Goal: Transaction & Acquisition: Purchase product/service

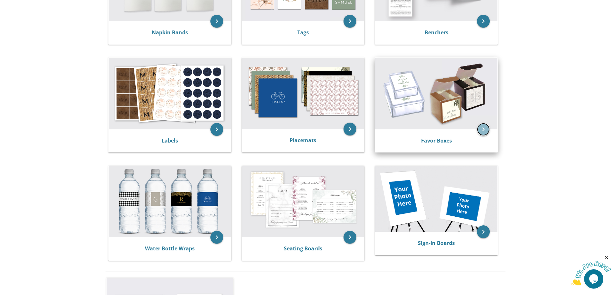
click at [482, 125] on icon "keyboard_arrow_right" at bounding box center [483, 129] width 13 height 13
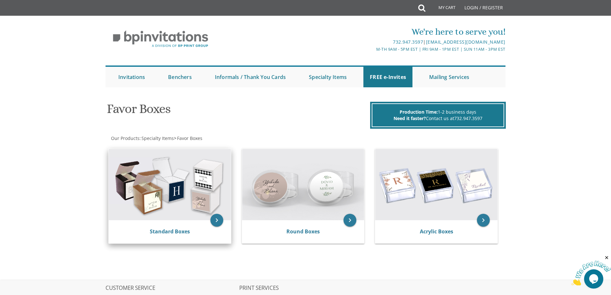
click at [181, 208] on img at bounding box center [170, 184] width 122 height 71
click at [216, 215] on icon "keyboard_arrow_right" at bounding box center [216, 220] width 13 height 13
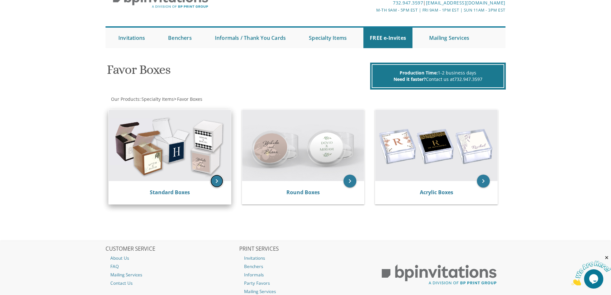
scroll to position [84, 0]
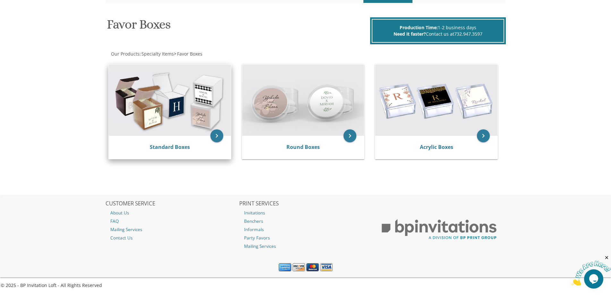
click at [183, 103] on img at bounding box center [170, 99] width 122 height 71
click at [217, 136] on icon "keyboard_arrow_right" at bounding box center [216, 135] width 13 height 13
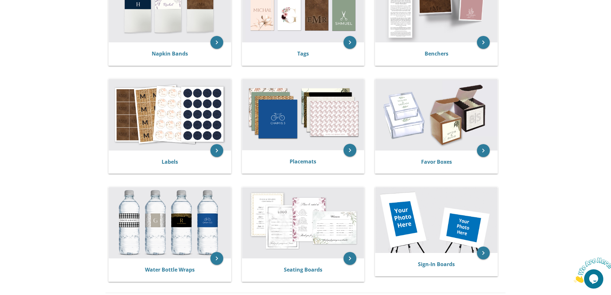
scroll to position [160, 0]
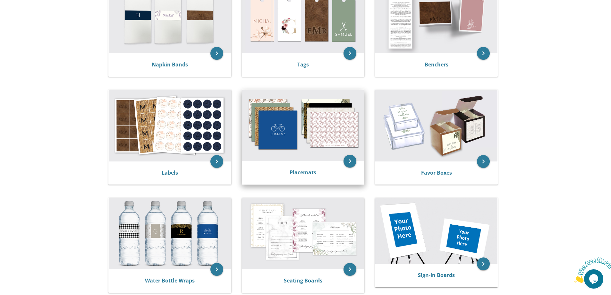
click at [330, 146] on img at bounding box center [303, 125] width 122 height 71
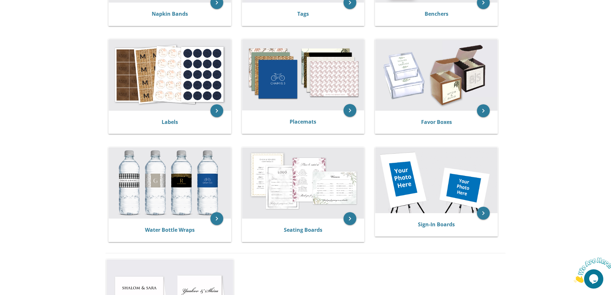
scroll to position [64, 0]
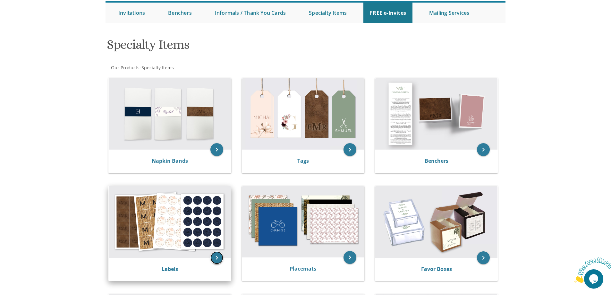
click at [220, 257] on icon "keyboard_arrow_right" at bounding box center [216, 257] width 13 height 13
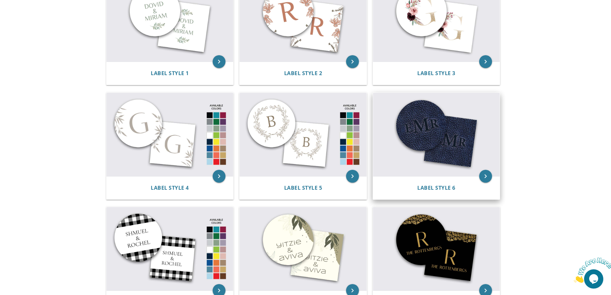
scroll to position [289, 0]
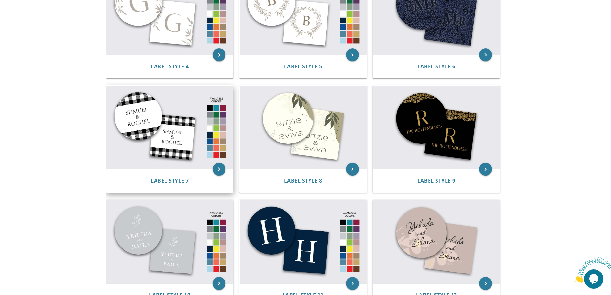
click at [174, 120] on img at bounding box center [169, 127] width 127 height 83
click at [219, 168] on icon "keyboard_arrow_right" at bounding box center [219, 169] width 13 height 13
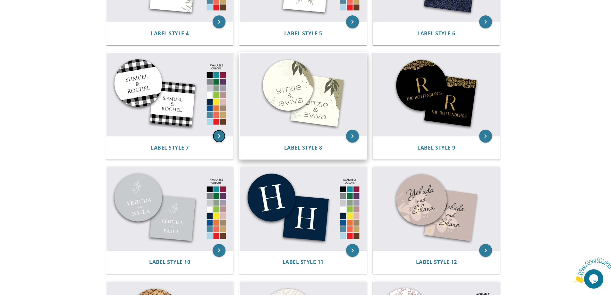
scroll to position [449, 0]
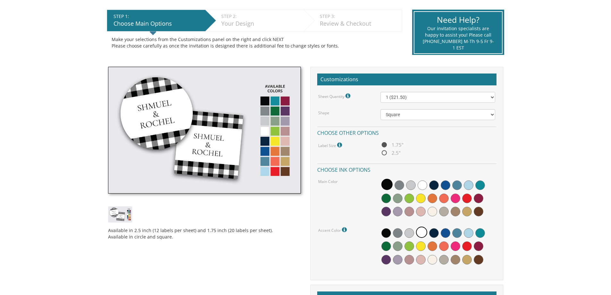
scroll to position [128, 0]
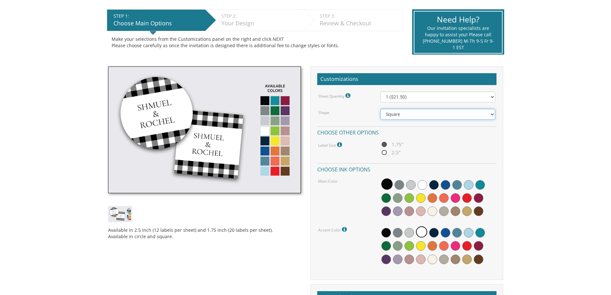
click at [399, 113] on select "Square Circle" at bounding box center [437, 114] width 115 height 11
click at [470, 186] on span at bounding box center [469, 185] width 10 height 10
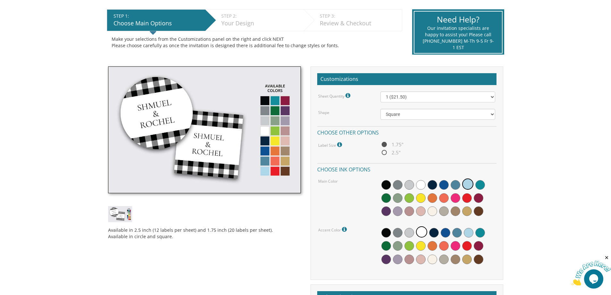
click at [264, 172] on img at bounding box center [204, 129] width 193 height 127
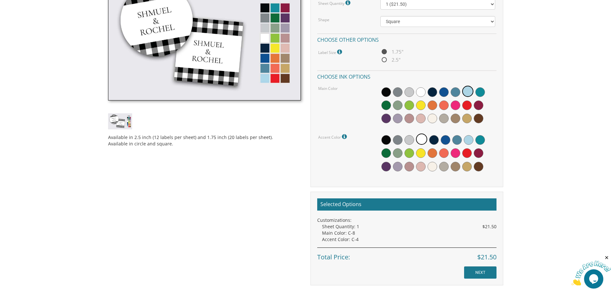
scroll to position [224, 0]
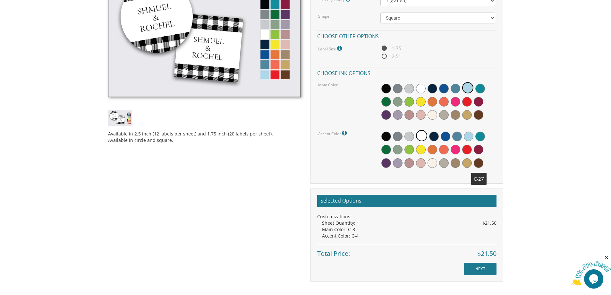
click at [477, 161] on span at bounding box center [479, 163] width 10 height 10
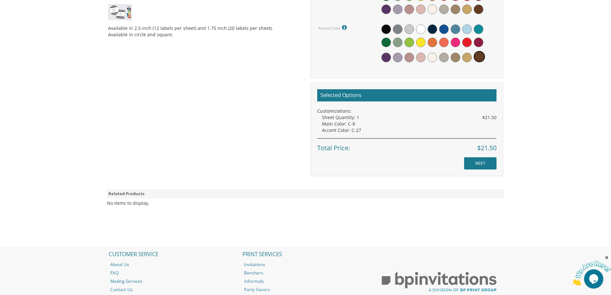
scroll to position [353, 0]
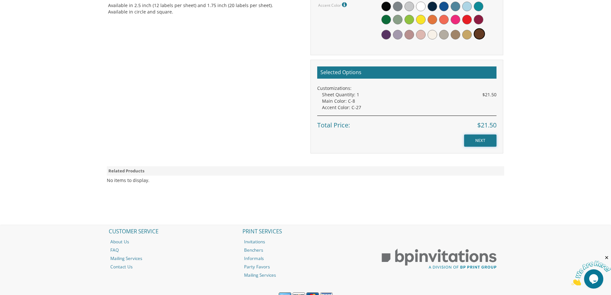
click at [483, 140] on input "NEXT" at bounding box center [480, 140] width 32 height 12
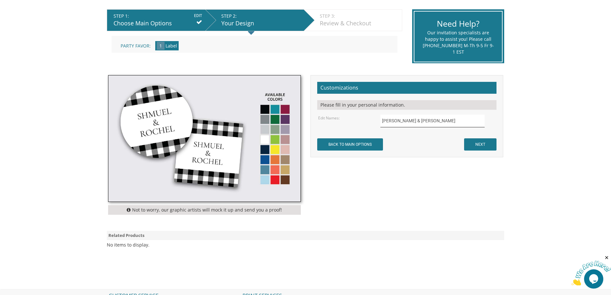
drag, startPoint x: 424, startPoint y: 123, endPoint x: 356, endPoint y: 123, distance: 68.0
click at [356, 123] on div "Edit Names: Shmuel & Rochel" at bounding box center [406, 120] width 187 height 13
type input "MEIR"
click at [485, 144] on input "NEXT" at bounding box center [480, 144] width 32 height 12
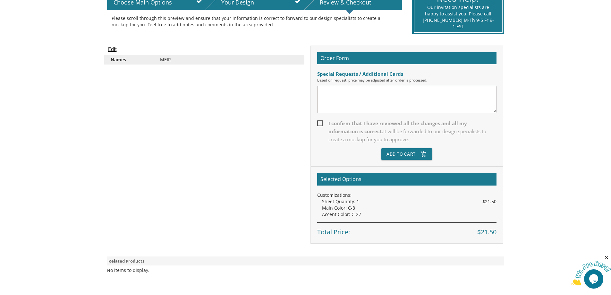
scroll to position [160, 0]
